Goal: Task Accomplishment & Management: Use online tool/utility

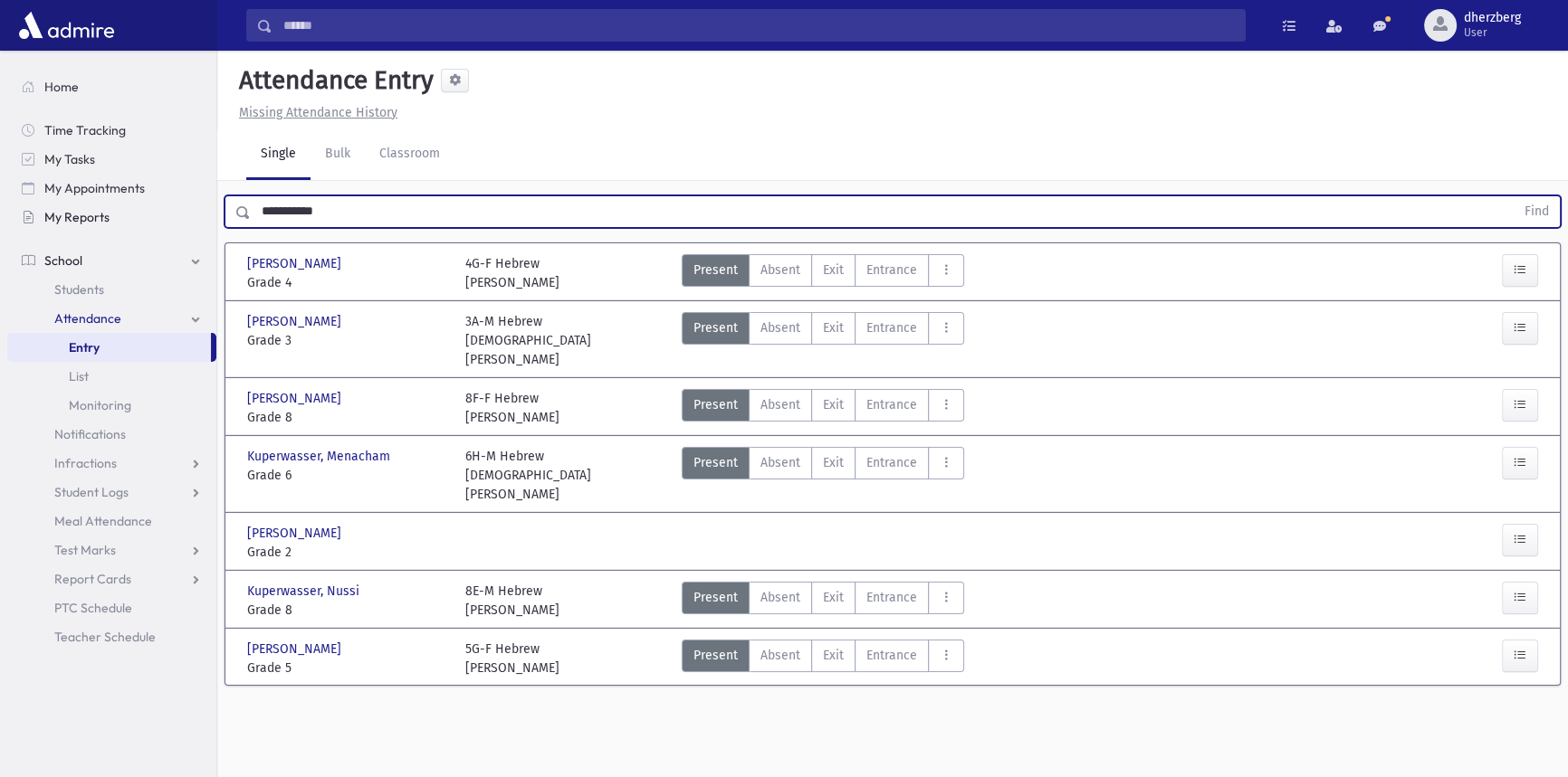
drag, startPoint x: 395, startPoint y: 209, endPoint x: 214, endPoint y: 216, distance: 181.1
click at [214, 216] on div "Search Results Students" at bounding box center [784, 409] width 1568 height 818
type input "*********"
click at [1513, 197] on button "Find" at bounding box center [1536, 212] width 46 height 31
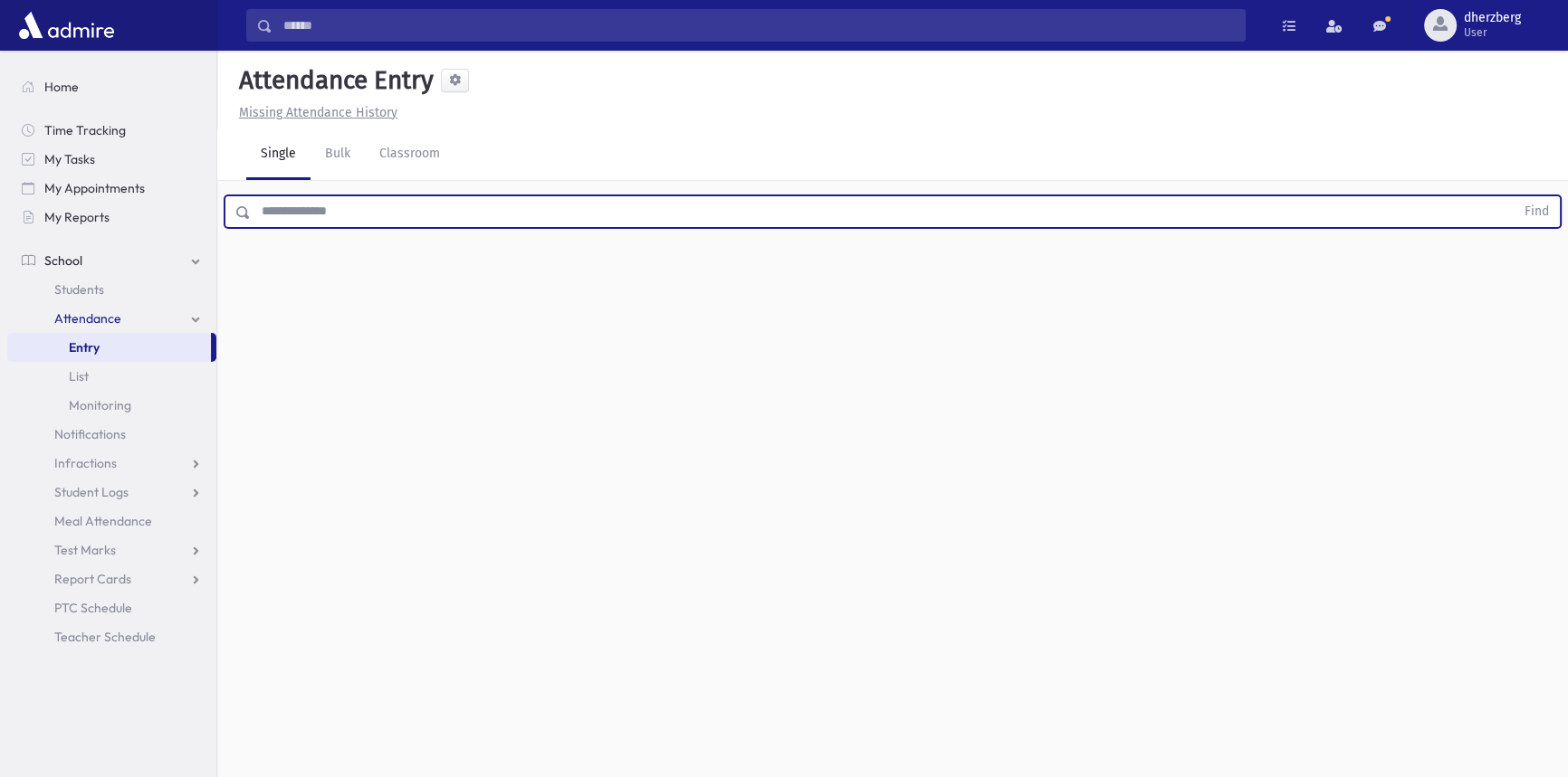
click at [460, 214] on input "text" at bounding box center [882, 212] width 1264 height 33
click at [1513, 197] on button "Find" at bounding box center [1536, 212] width 46 height 31
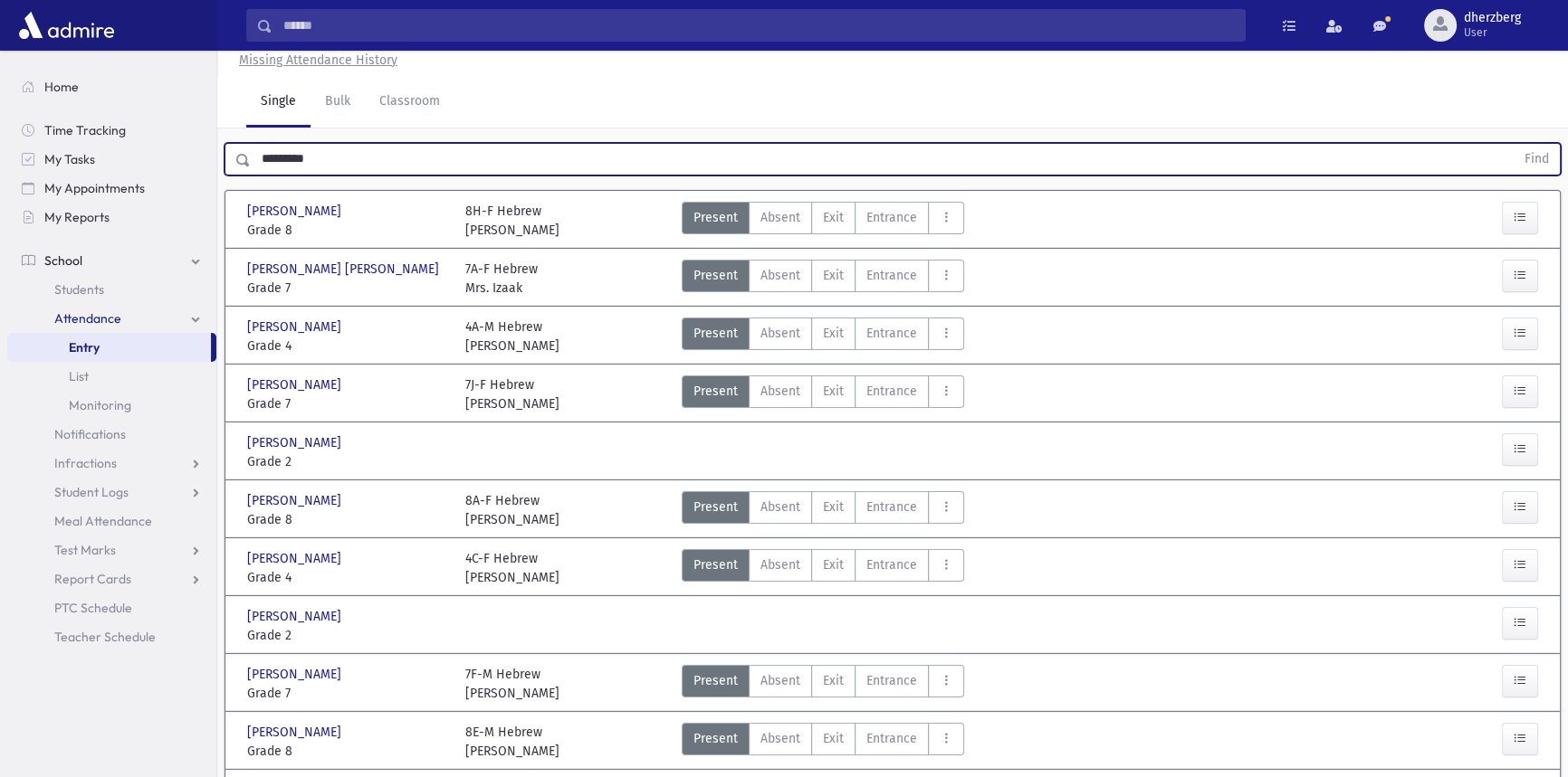
scroll to position [81, 0]
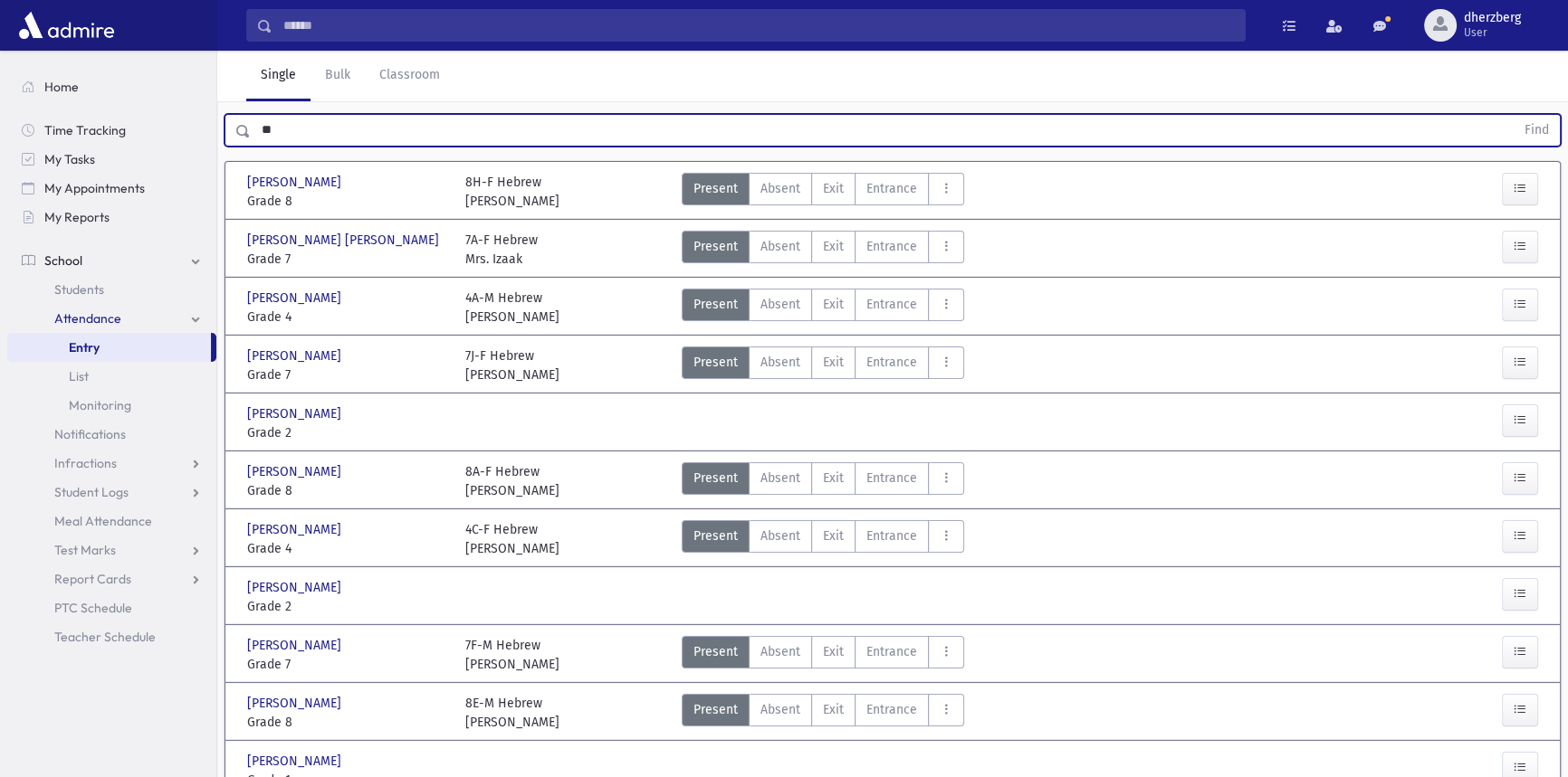
type input "*"
